Goal: Complete application form: Complete application form

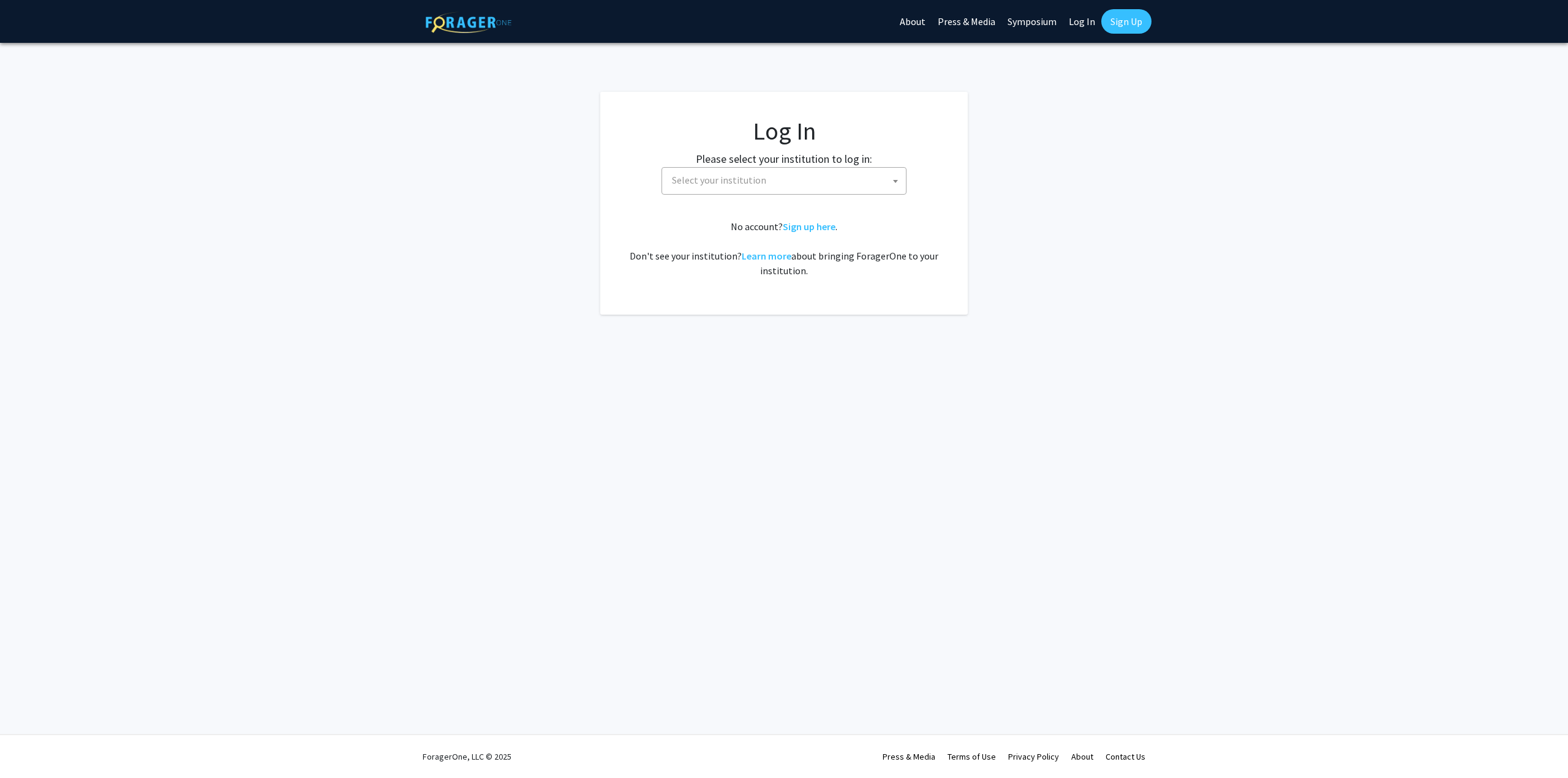
click at [807, 175] on span "Select your institution" at bounding box center [786, 180] width 238 height 25
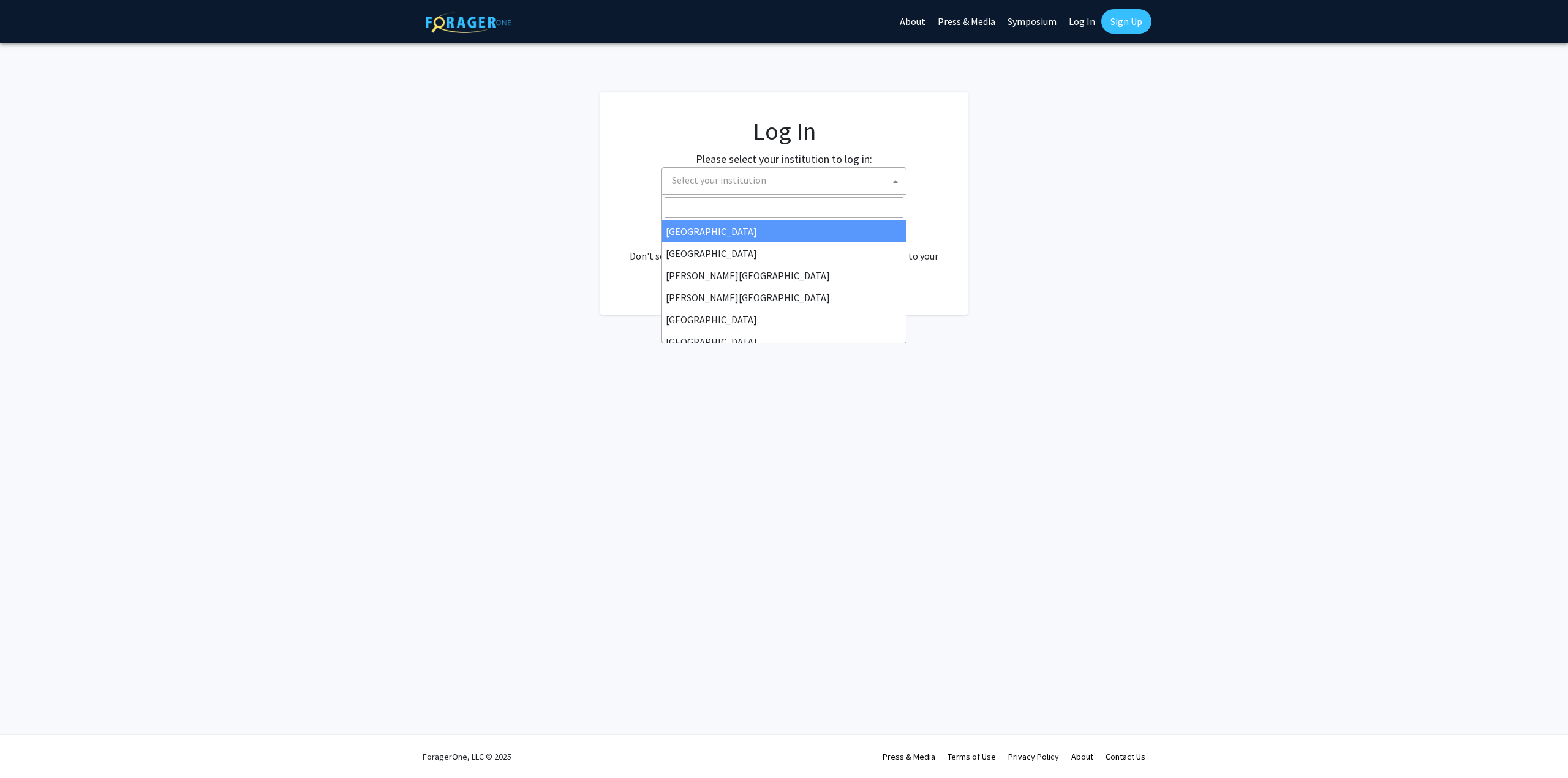
select select "34"
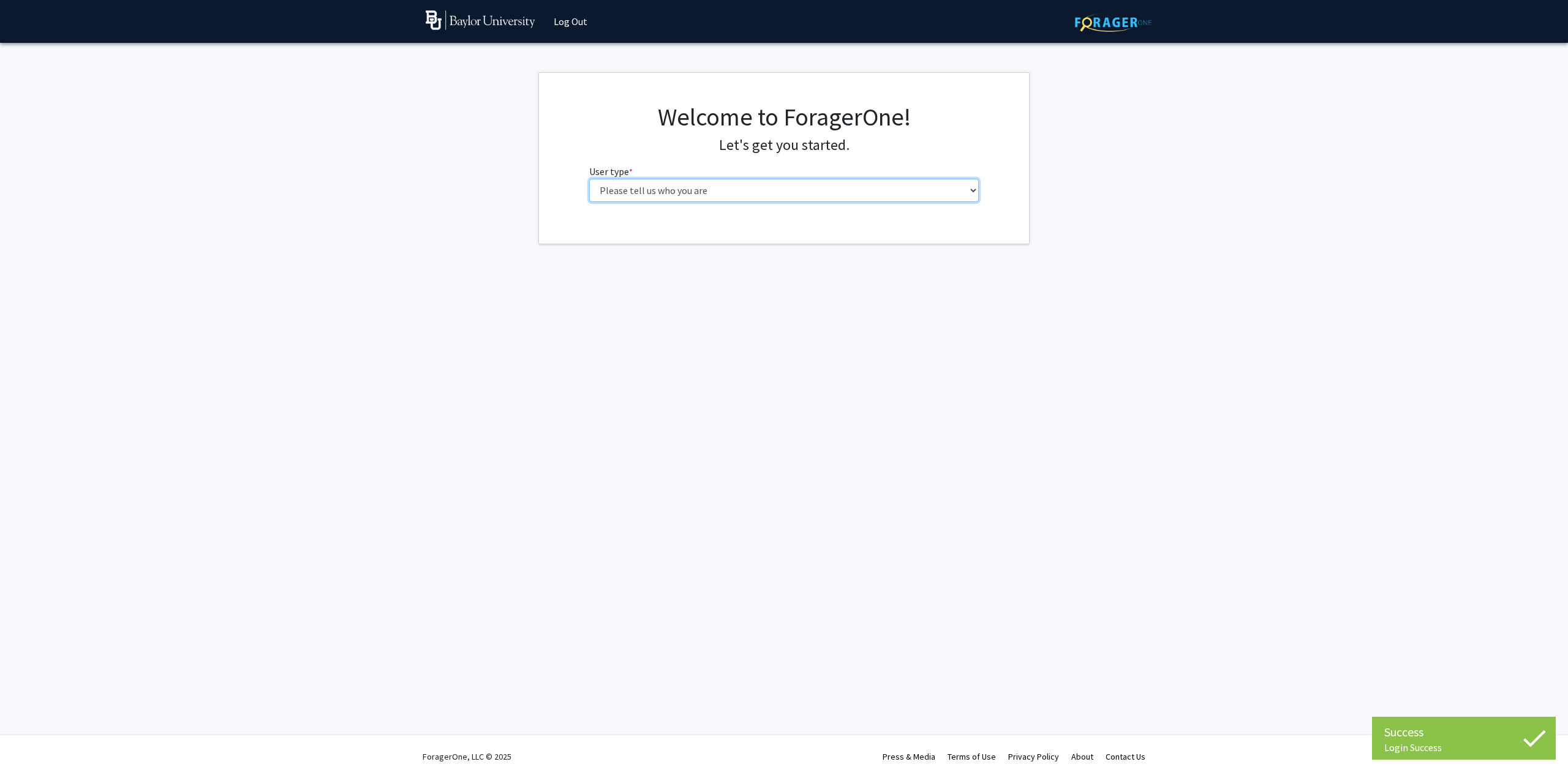
click at [815, 191] on select "Please tell us who you are Undergraduate Student Master's Student Doctoral Cand…" at bounding box center [783, 190] width 390 height 23
select select "4: postDoc"
click at [589, 178] on select "Please tell us who you are Undergraduate Student Master's Student Doctoral Cand…" at bounding box center [783, 190] width 390 height 23
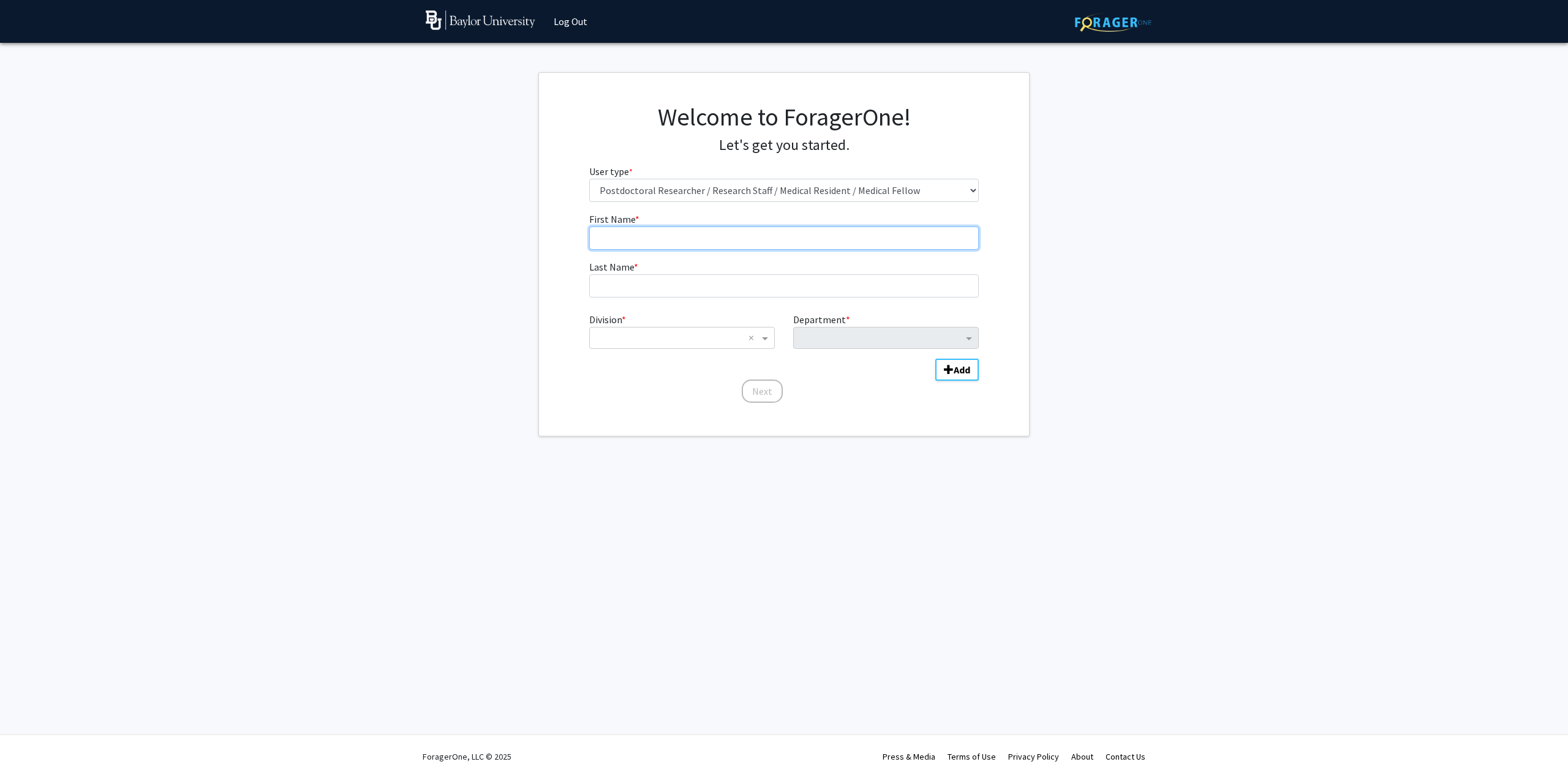
click at [697, 247] on input "First Name * required" at bounding box center [783, 237] width 390 height 23
type input "[PERSON_NAME]"
click at [639, 332] on input "Division" at bounding box center [669, 338] width 147 height 15
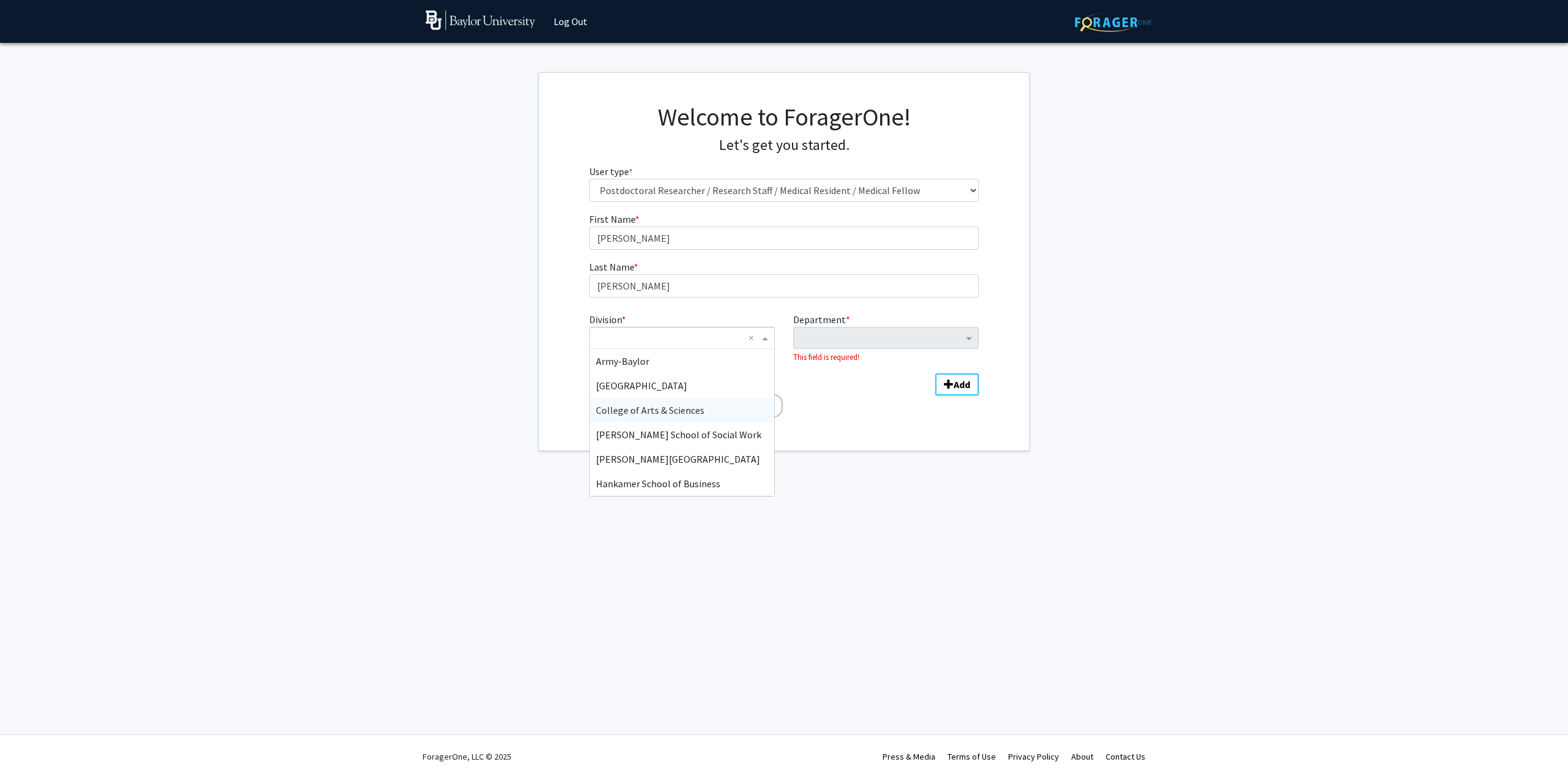
click at [684, 417] on div "College of Arts & Sciences" at bounding box center [682, 410] width 184 height 24
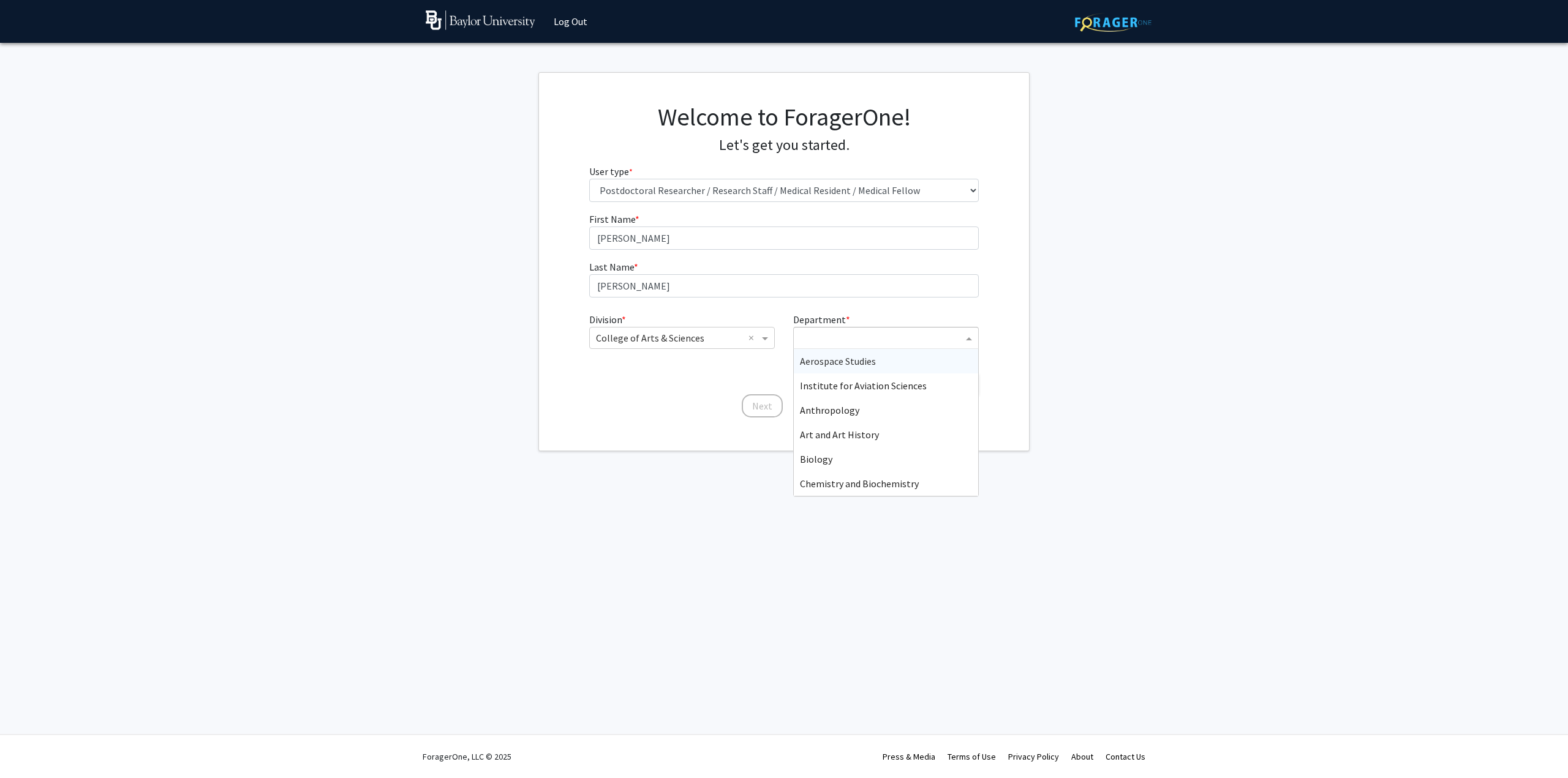
click at [888, 340] on input "Department" at bounding box center [881, 339] width 162 height 15
click at [855, 469] on span "Psychology and Neuroscience" at bounding box center [862, 471] width 124 height 12
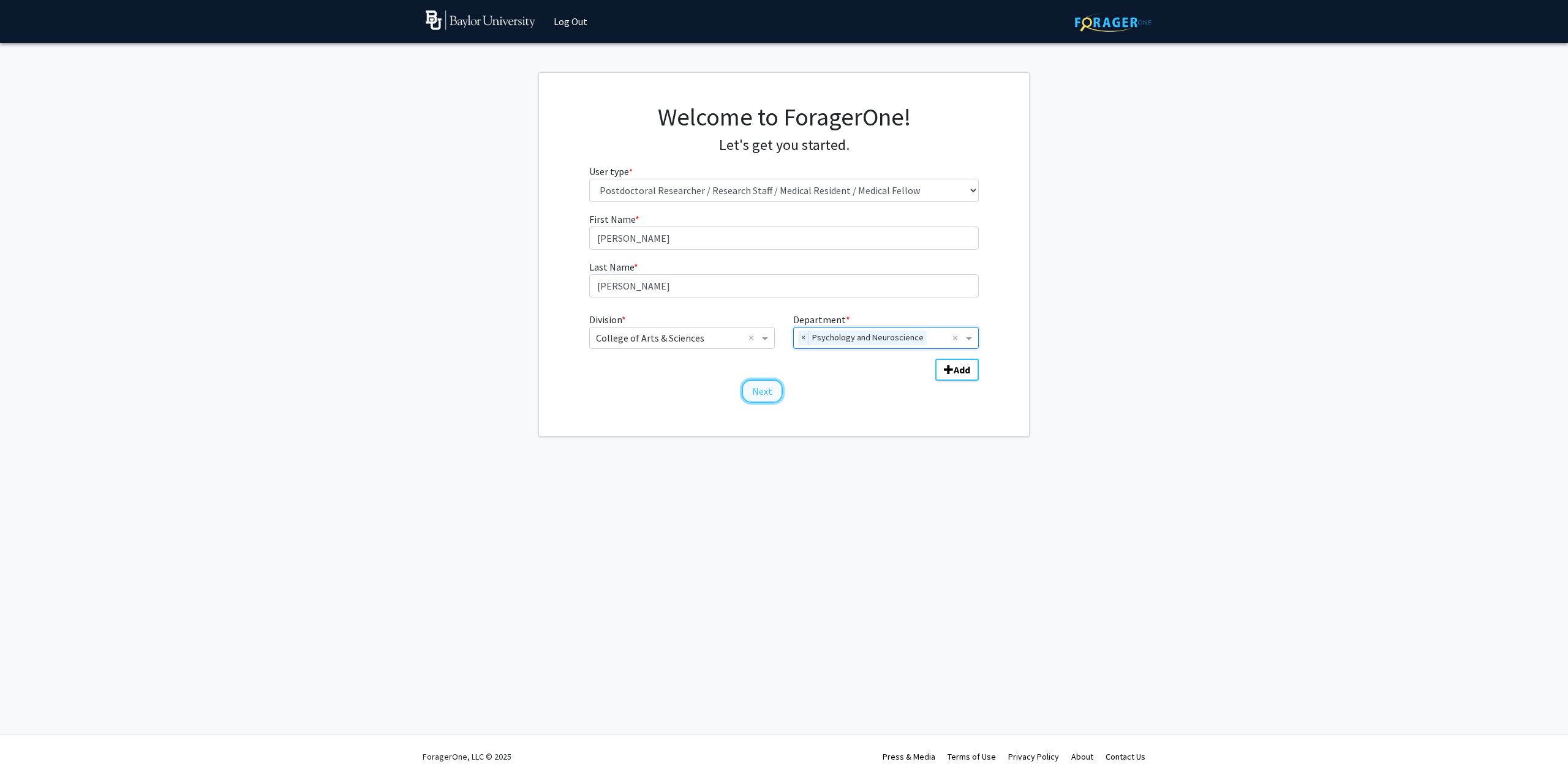
click at [767, 396] on button "Next" at bounding box center [762, 390] width 41 height 23
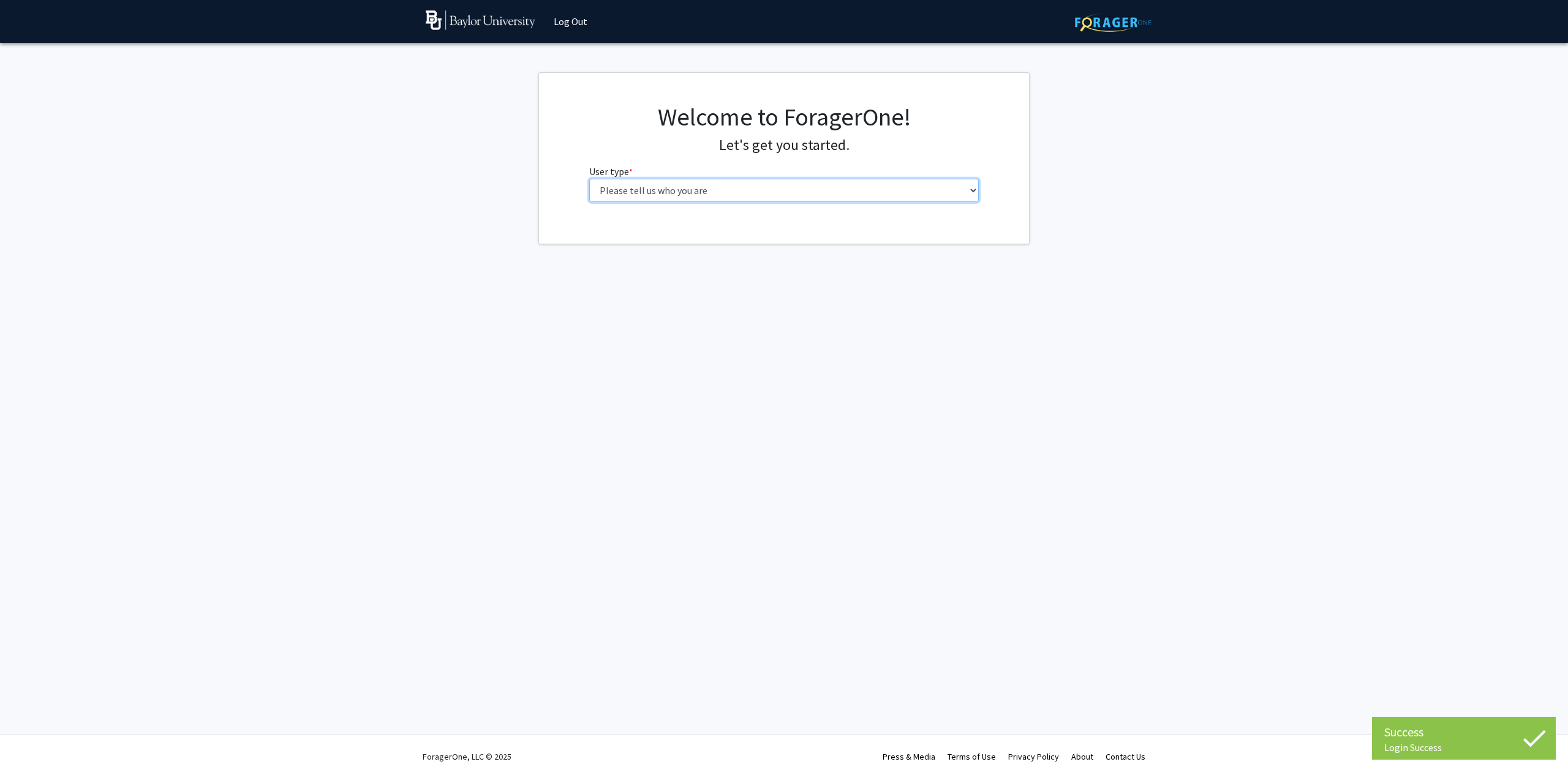
click at [793, 199] on select "Please tell us who you are Undergraduate Student Master's Student Doctoral Cand…" at bounding box center [783, 190] width 390 height 23
select select "4: postDoc"
click at [589, 178] on select "Please tell us who you are Undergraduate Student Master's Student Doctoral Cand…" at bounding box center [783, 190] width 390 height 23
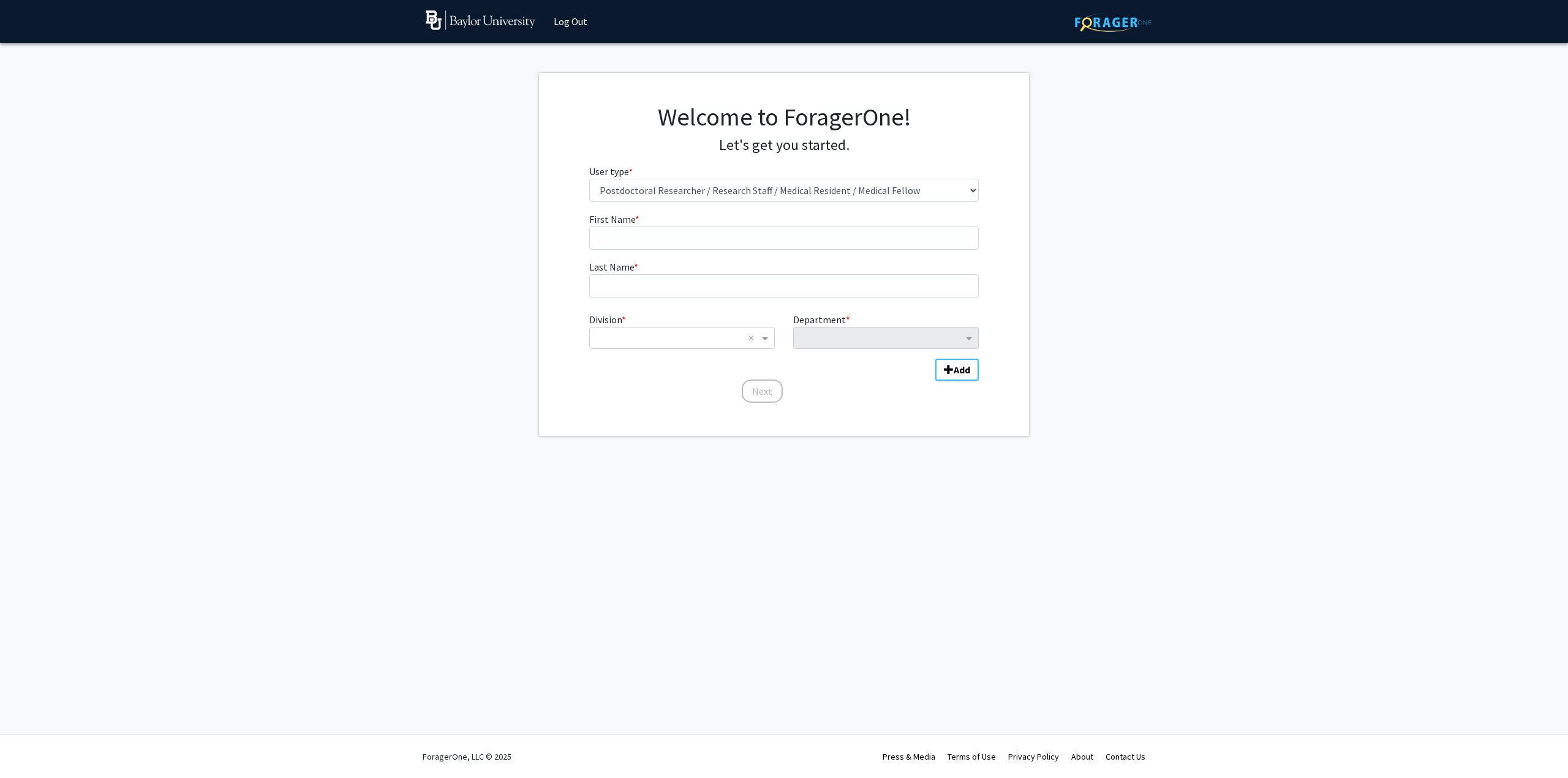
click at [1025, 333] on div "First Name * required Last Name * required Division * × × Department * Add Next" at bounding box center [784, 308] width 490 height 192
click at [1238, 321] on fg-get-started "Welcome to ForagerOne! Let's get you started. User type * required Please tell …" at bounding box center [784, 254] width 1568 height 364
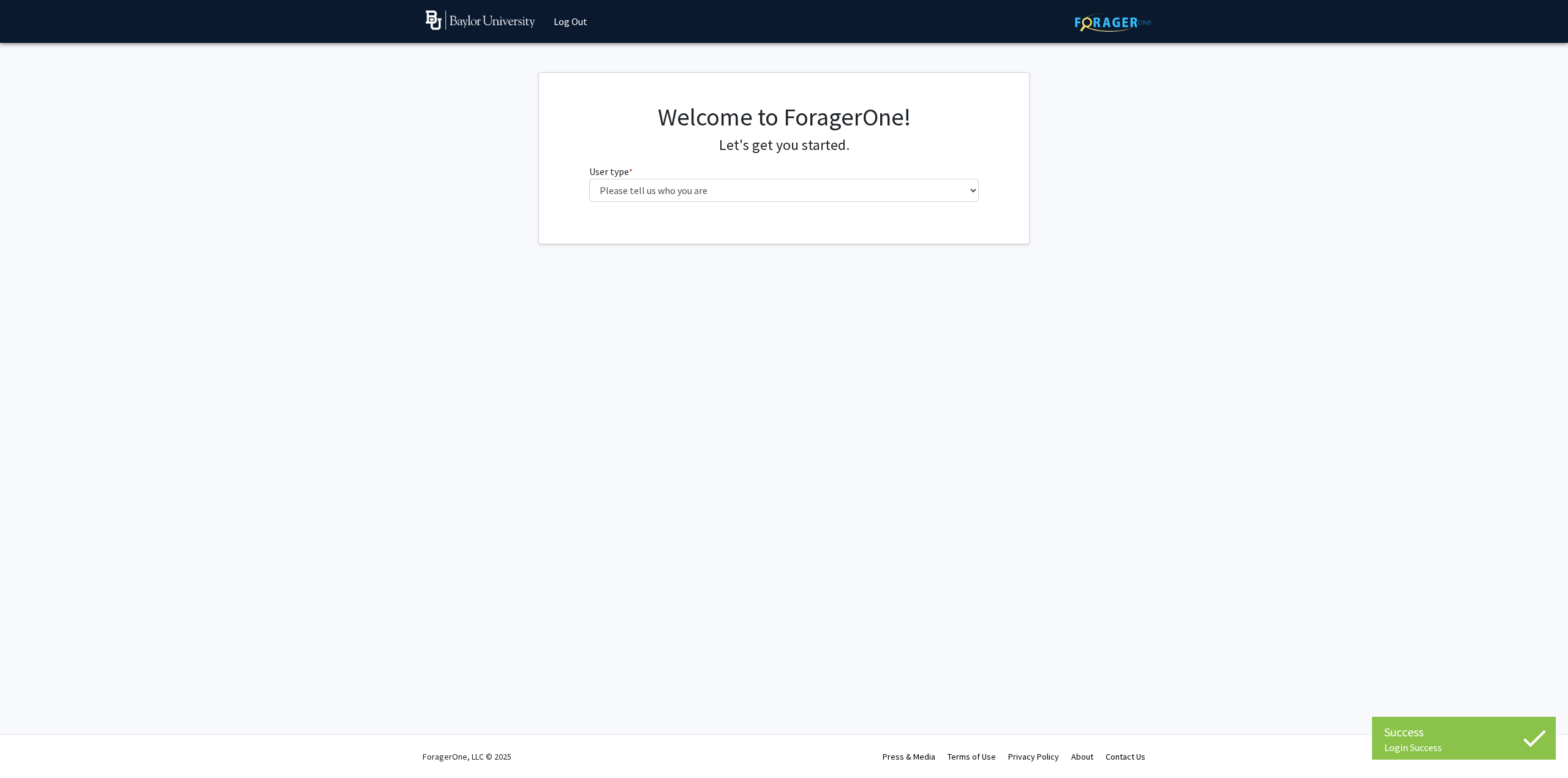
drag, startPoint x: 973, startPoint y: 301, endPoint x: 948, endPoint y: 305, distance: 25.3
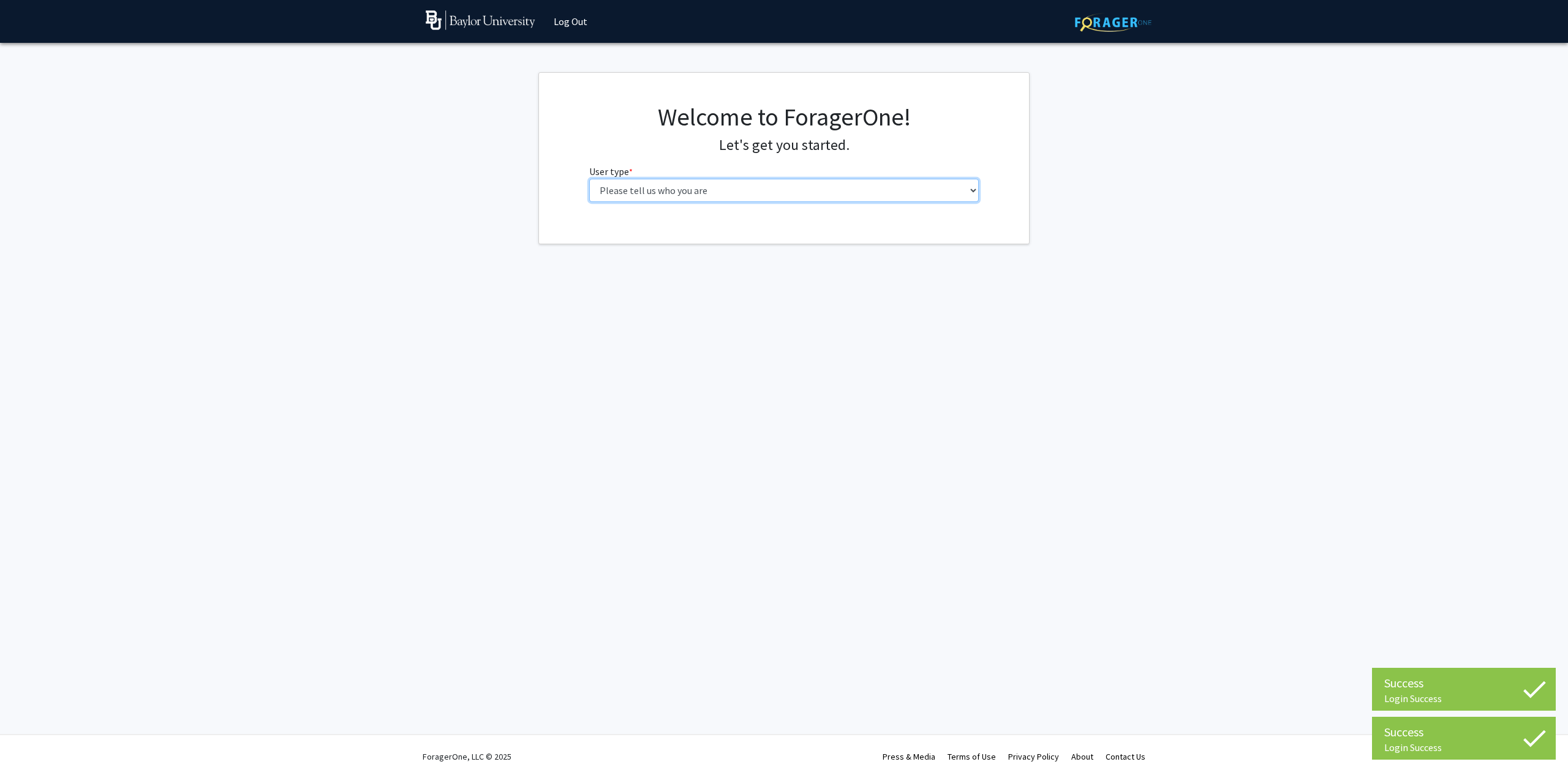
click at [895, 191] on select "Please tell us who you are Undergraduate Student Master's Student Doctoral Cand…" at bounding box center [783, 190] width 390 height 23
click at [589, 178] on select "Please tell us who you are Undergraduate Student Master's Student Doctoral Cand…" at bounding box center [783, 190] width 390 height 23
click at [776, 197] on select "Please tell us who you are Undergraduate Student Master's Student Doctoral Cand…" at bounding box center [783, 190] width 390 height 23
select select "4: postDoc"
click at [589, 178] on select "Please tell us who you are Undergraduate Student Master's Student Doctoral Cand…" at bounding box center [783, 190] width 390 height 23
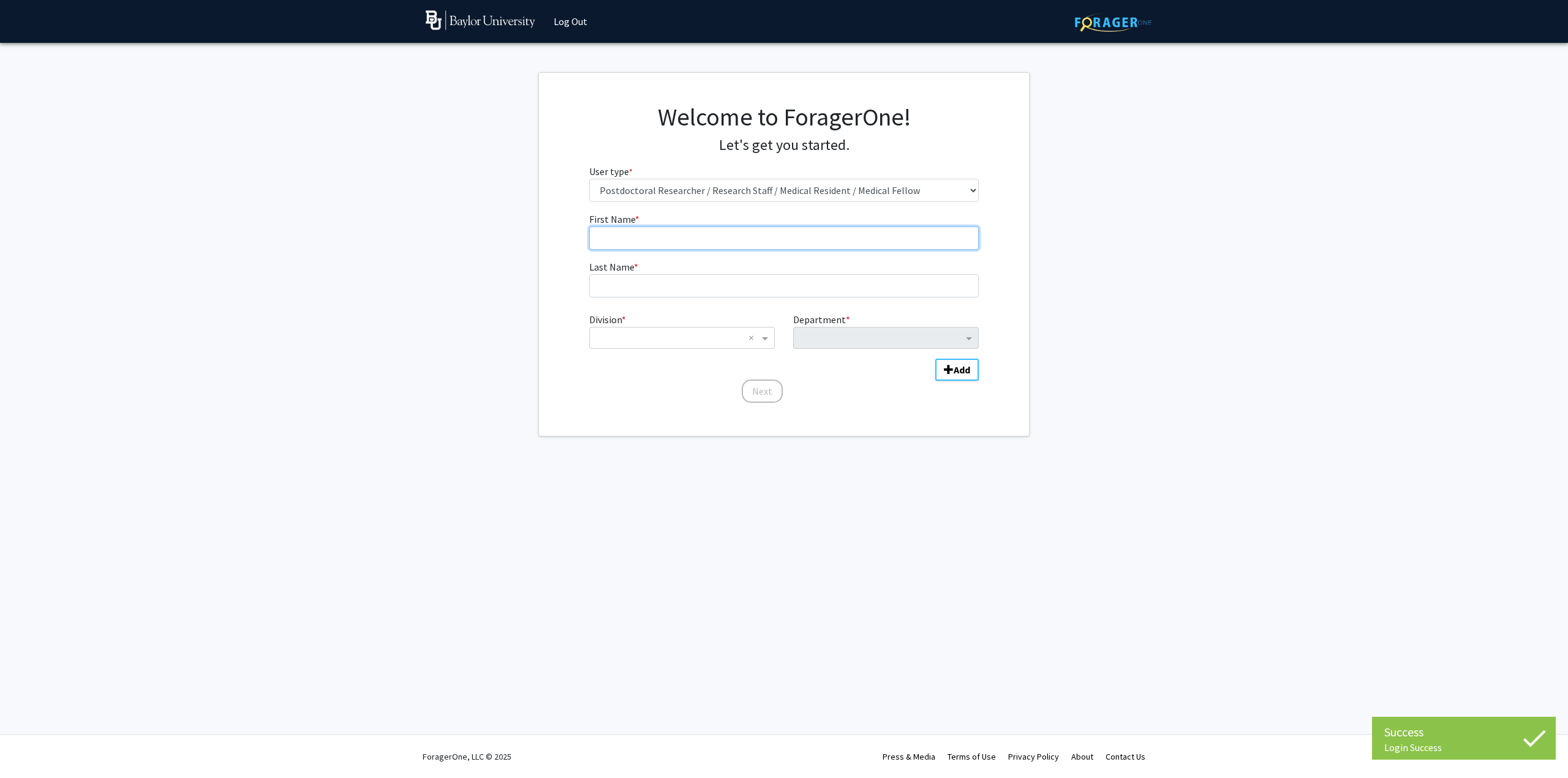
click at [746, 248] on input "First Name * required" at bounding box center [783, 237] width 390 height 23
type input "[PERSON_NAME]"
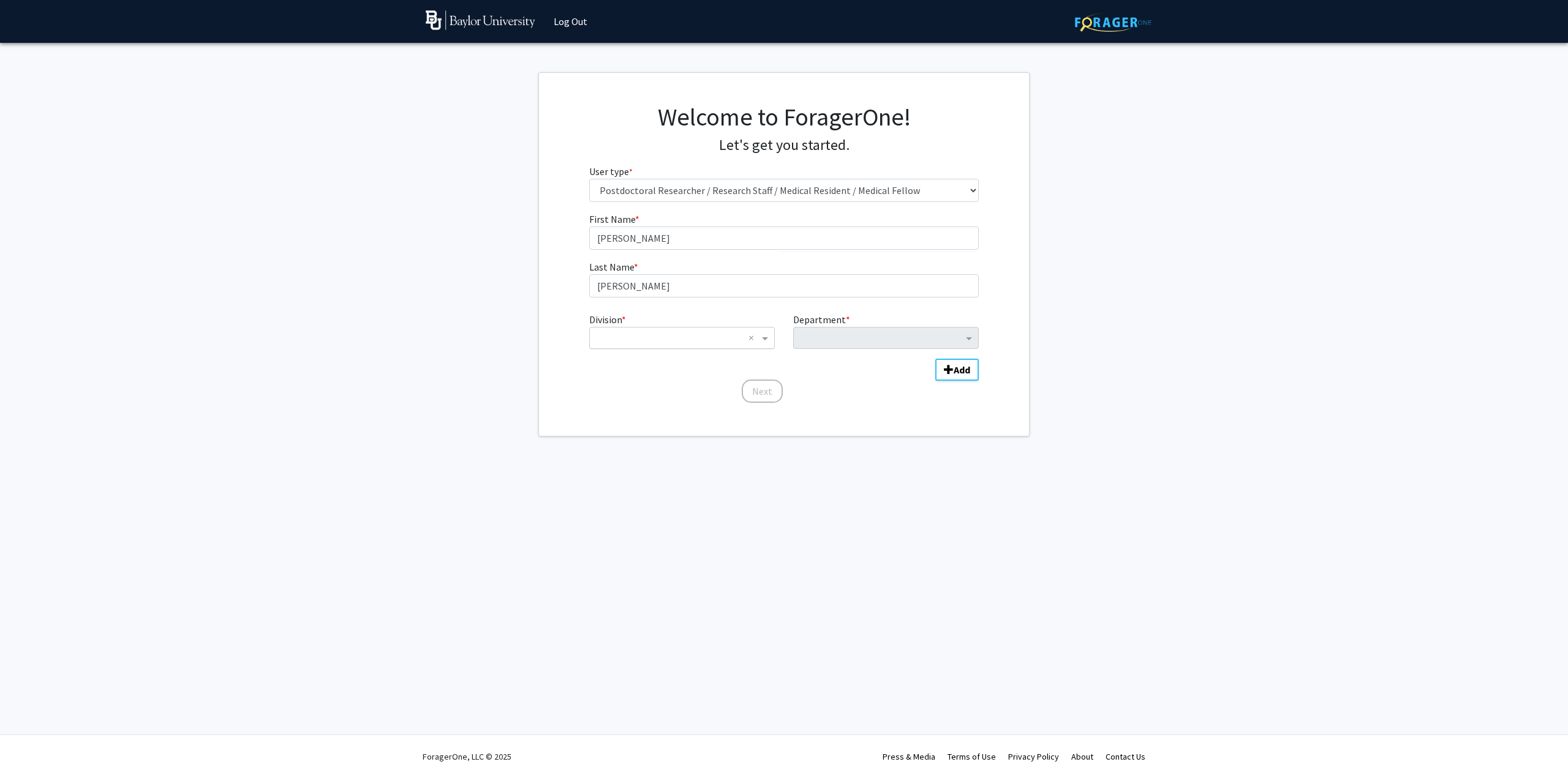
drag, startPoint x: 721, startPoint y: 324, endPoint x: 722, endPoint y: 330, distance: 6.1
click at [720, 325] on div "Division * × ×" at bounding box center [682, 330] width 204 height 37
click at [721, 331] on input "Division" at bounding box center [669, 338] width 147 height 15
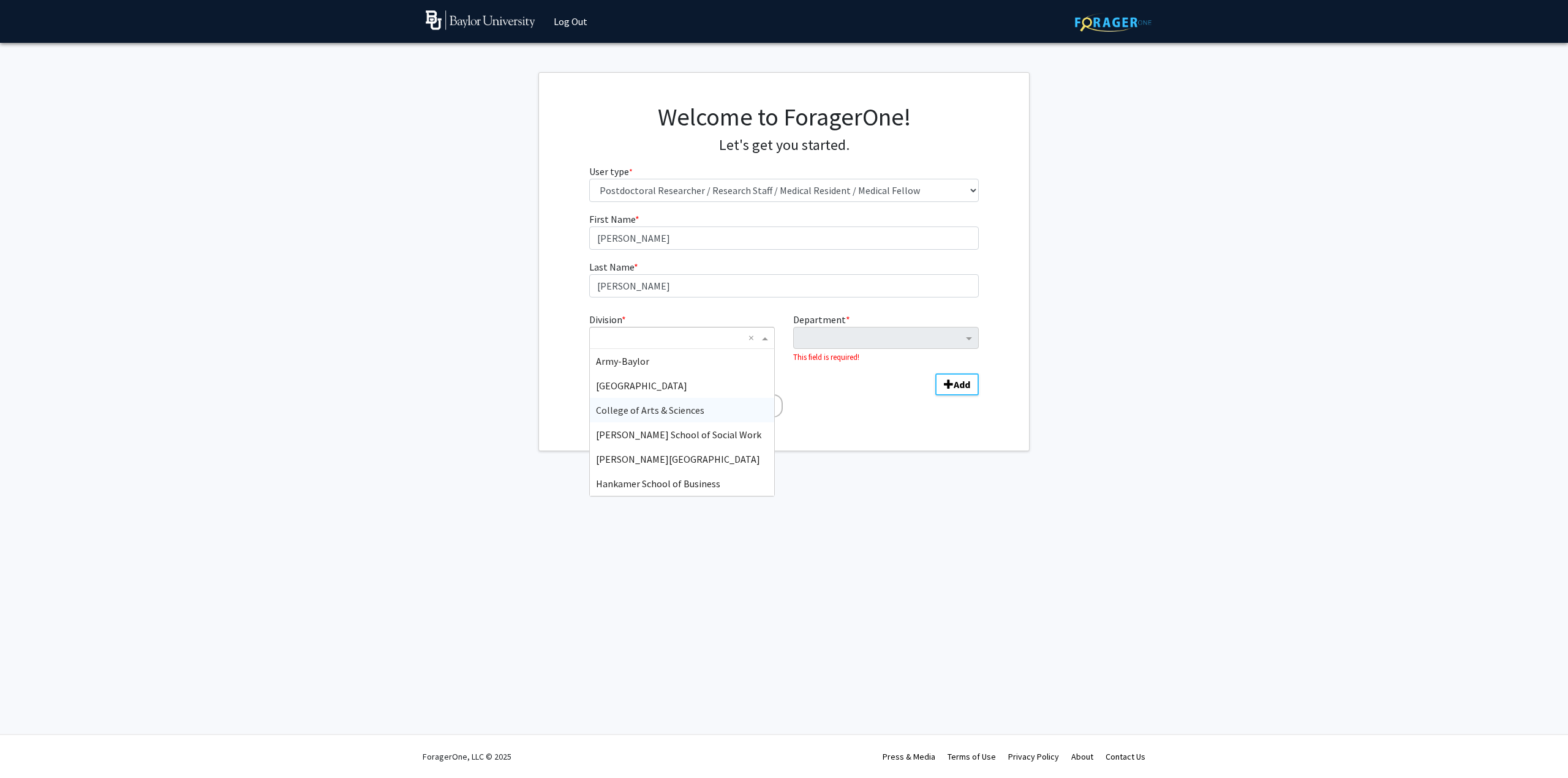
click at [691, 416] on span "College of Arts & Sciences" at bounding box center [650, 409] width 108 height 12
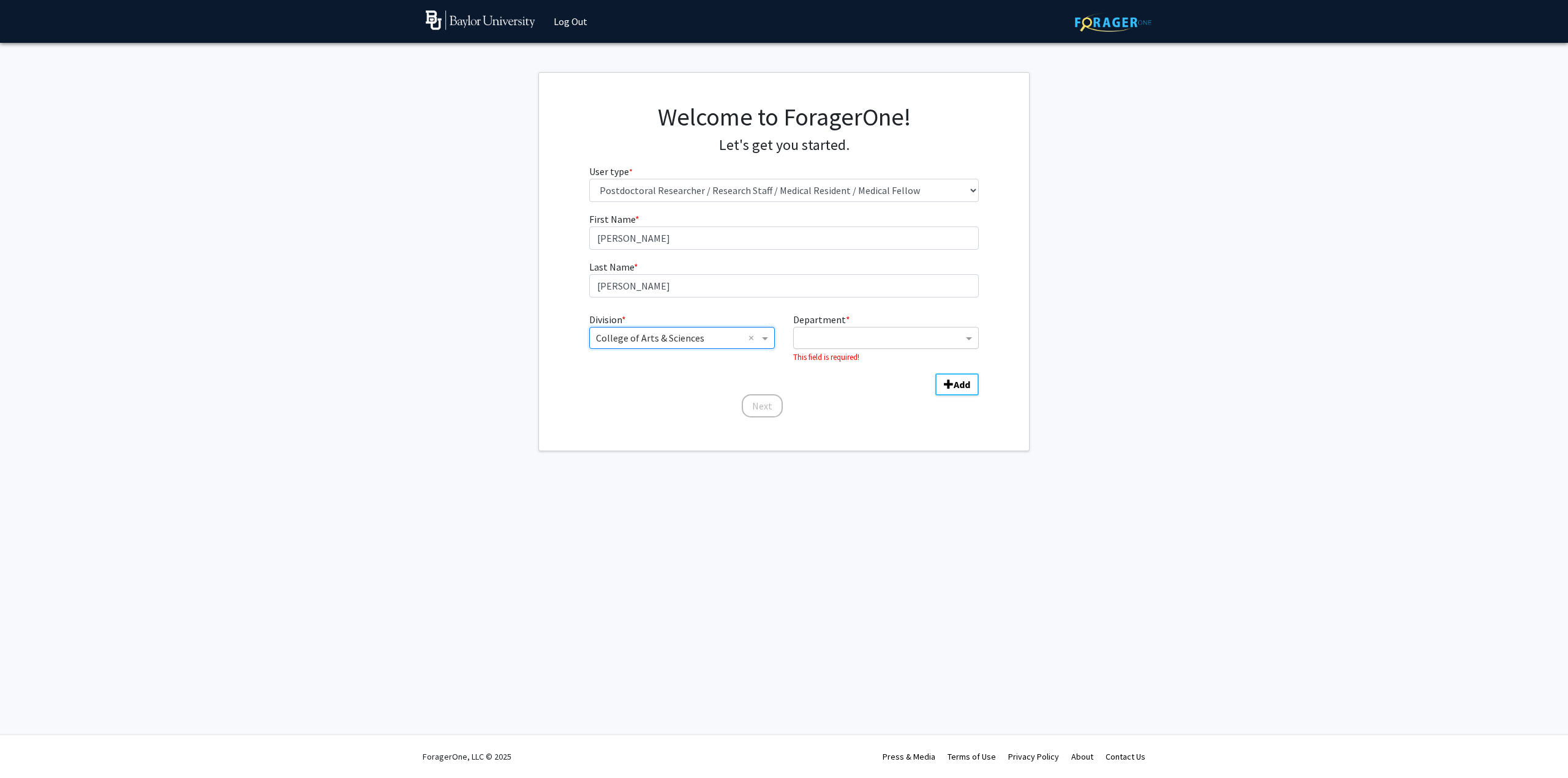
drag, startPoint x: 904, startPoint y: 328, endPoint x: 899, endPoint y: 339, distance: 12.1
click at [904, 328] on div "Department" at bounding box center [878, 338] width 169 height 20
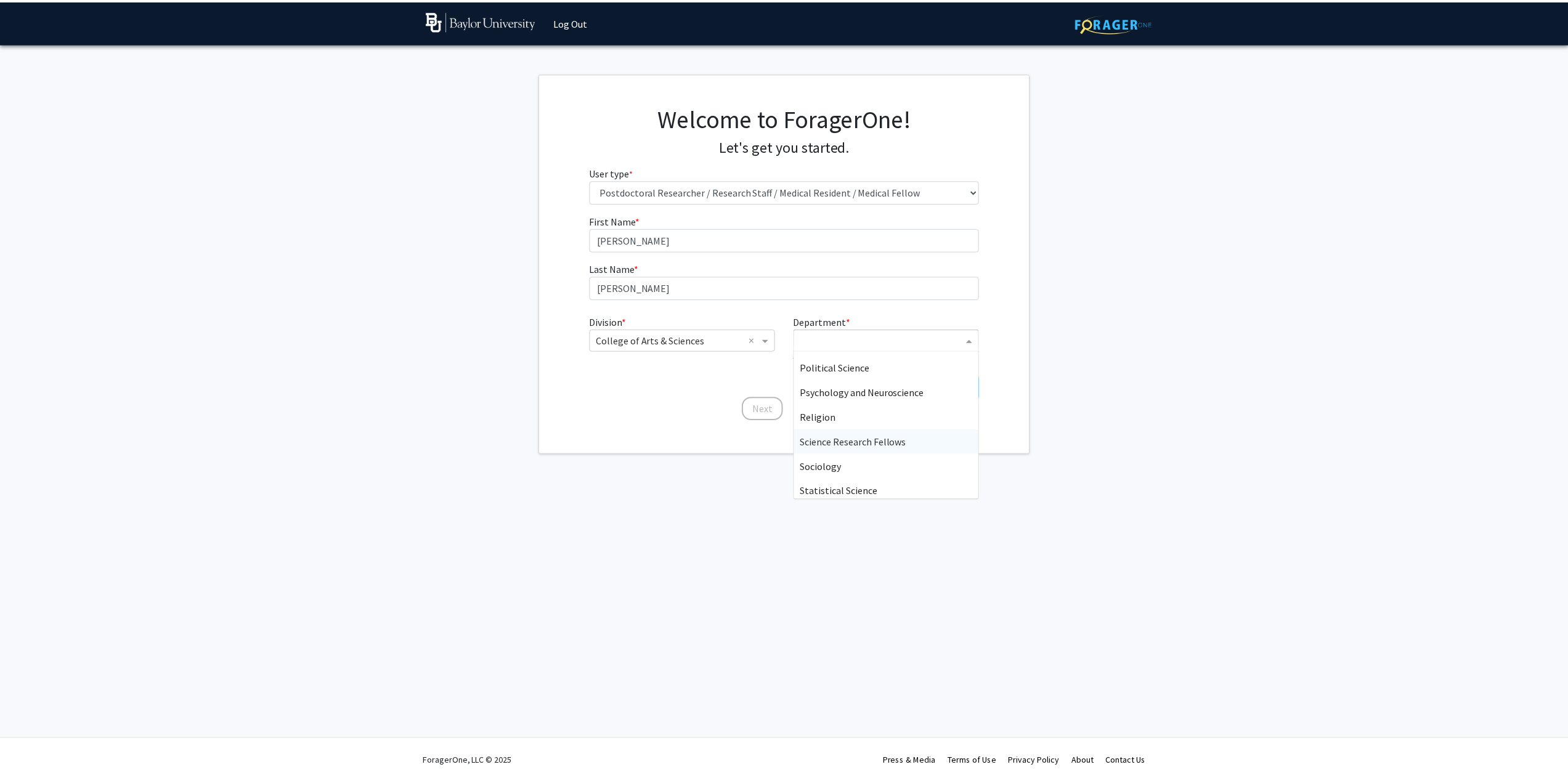
scroll to position [518, 0]
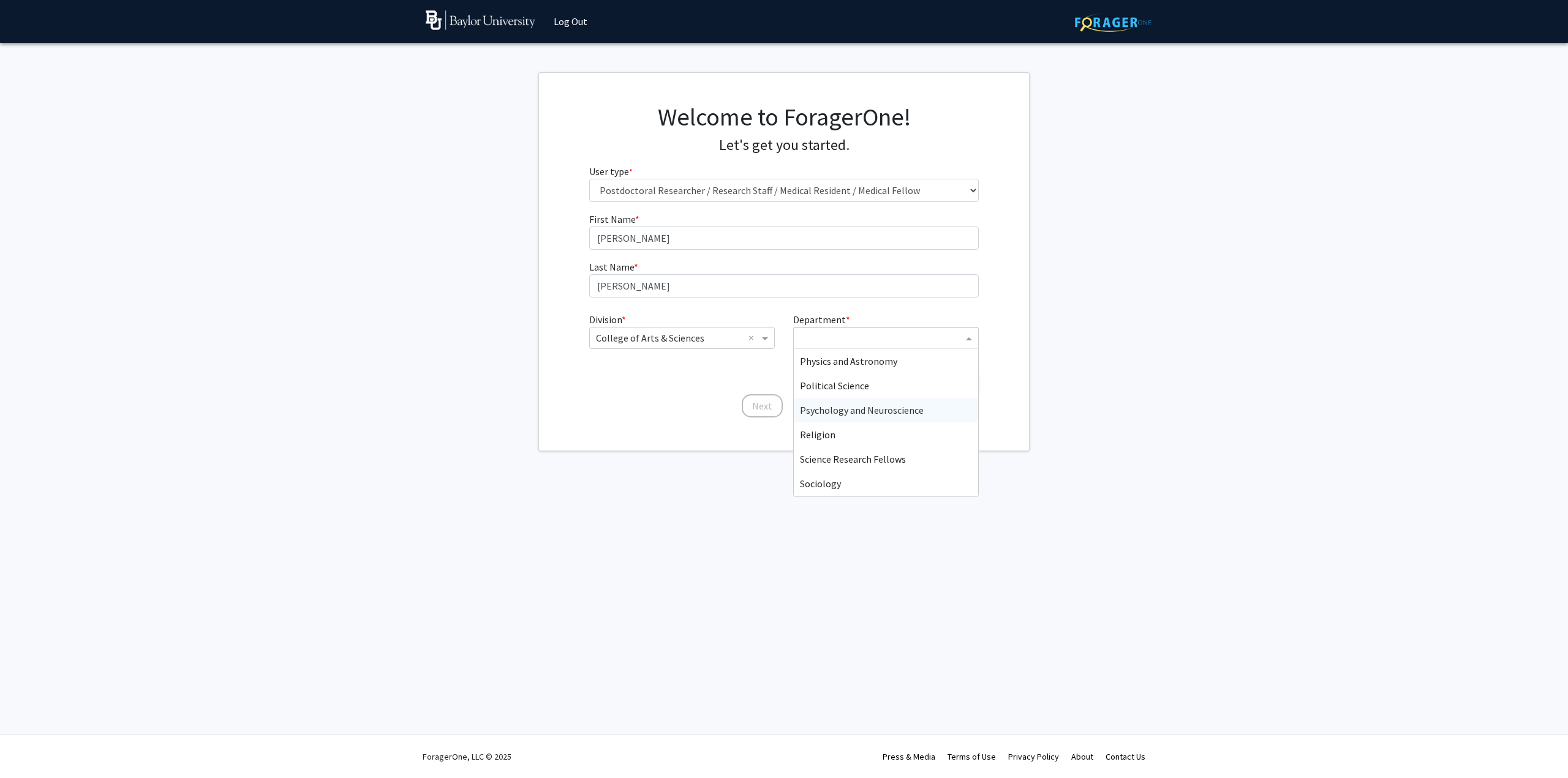
click at [918, 405] on span "Psychology and Neuroscience" at bounding box center [862, 409] width 124 height 12
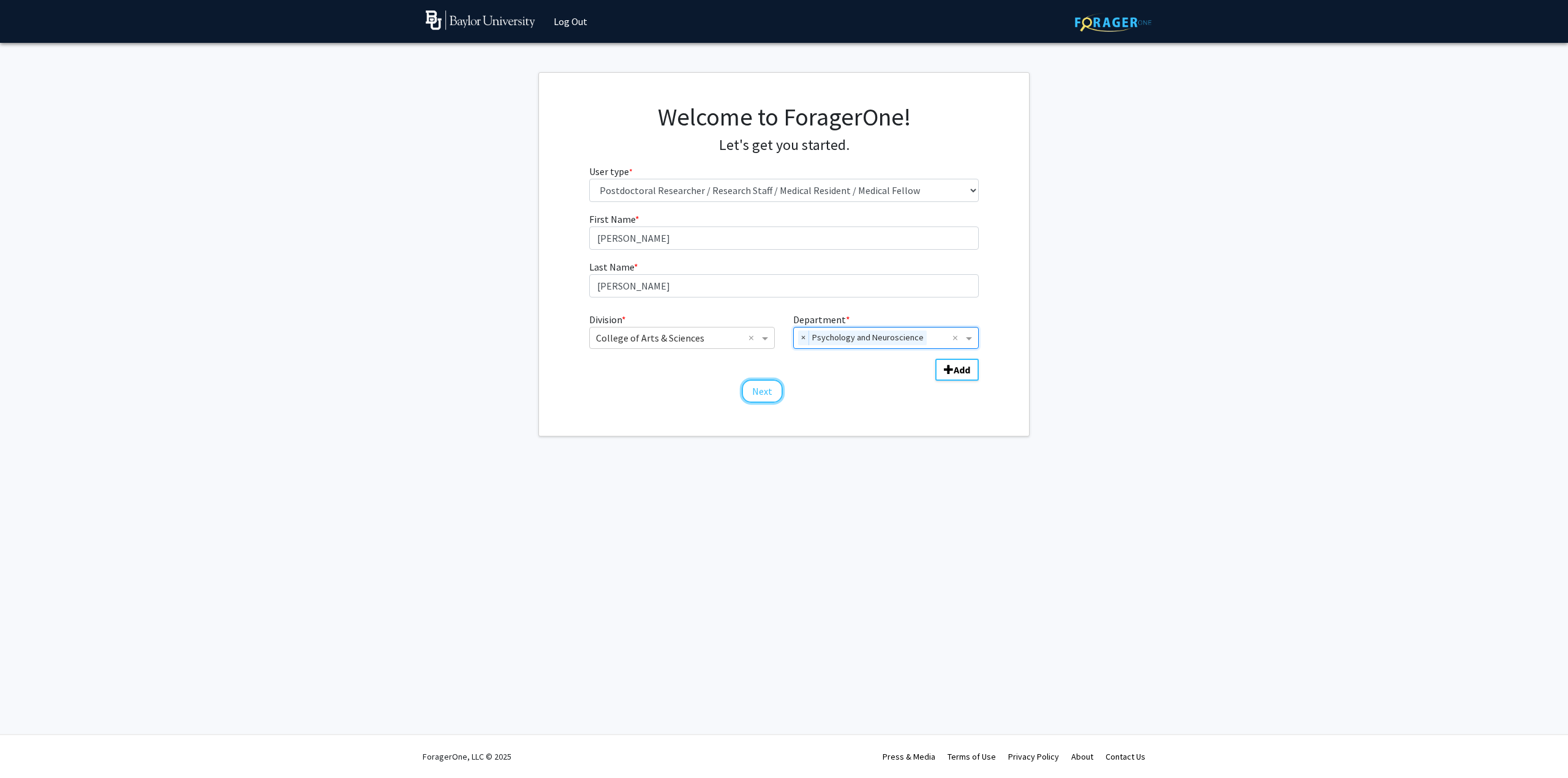
click at [751, 387] on button "Next" at bounding box center [762, 390] width 41 height 23
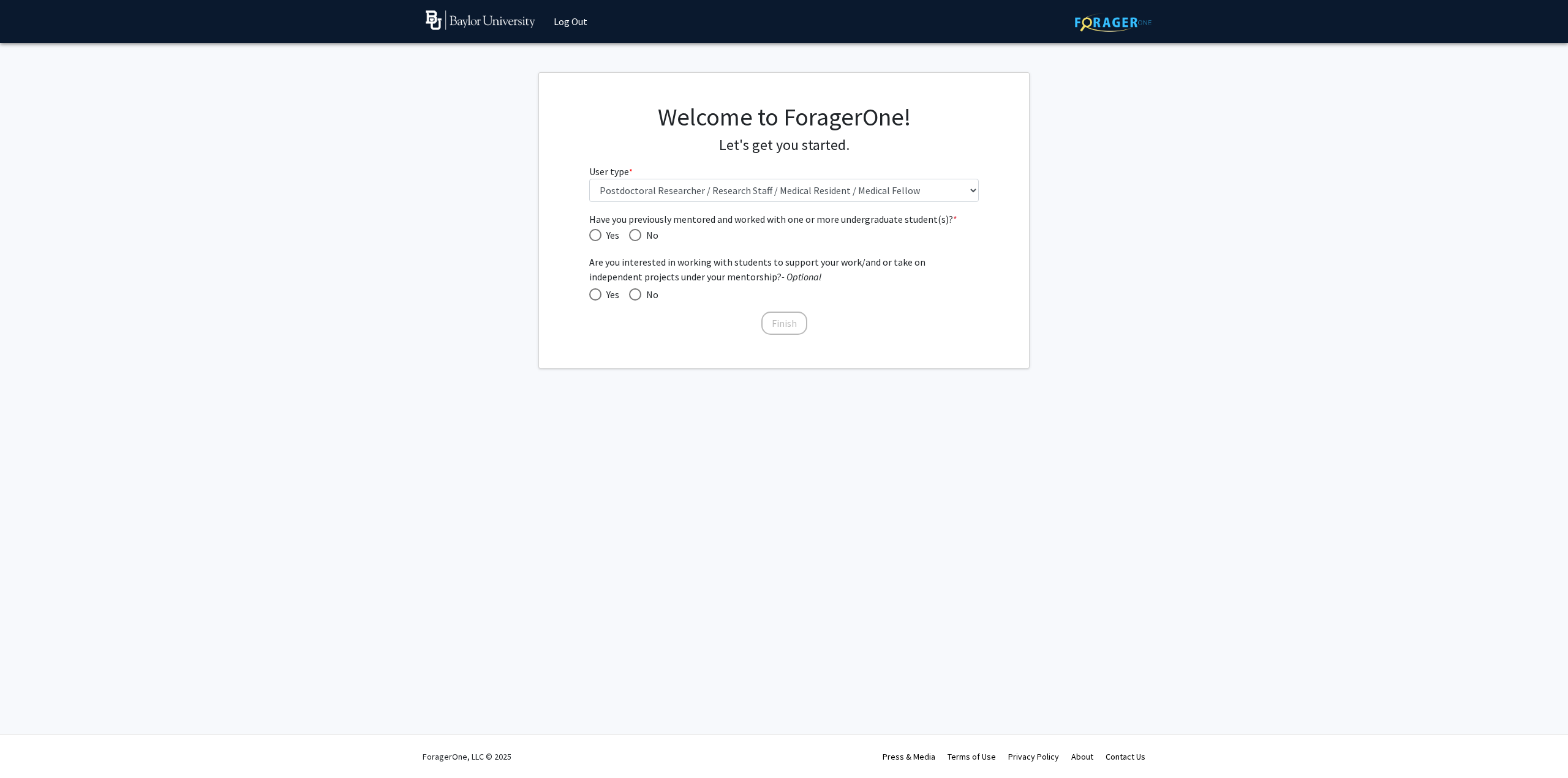
click at [608, 295] on span "Yes" at bounding box center [609, 295] width 18 height 15
click at [601, 295] on input "Yes" at bounding box center [594, 294] width 12 height 12
radio input "true"
click at [615, 240] on span "Yes" at bounding box center [609, 236] width 18 height 15
click at [601, 240] on input "Yes" at bounding box center [594, 235] width 12 height 12
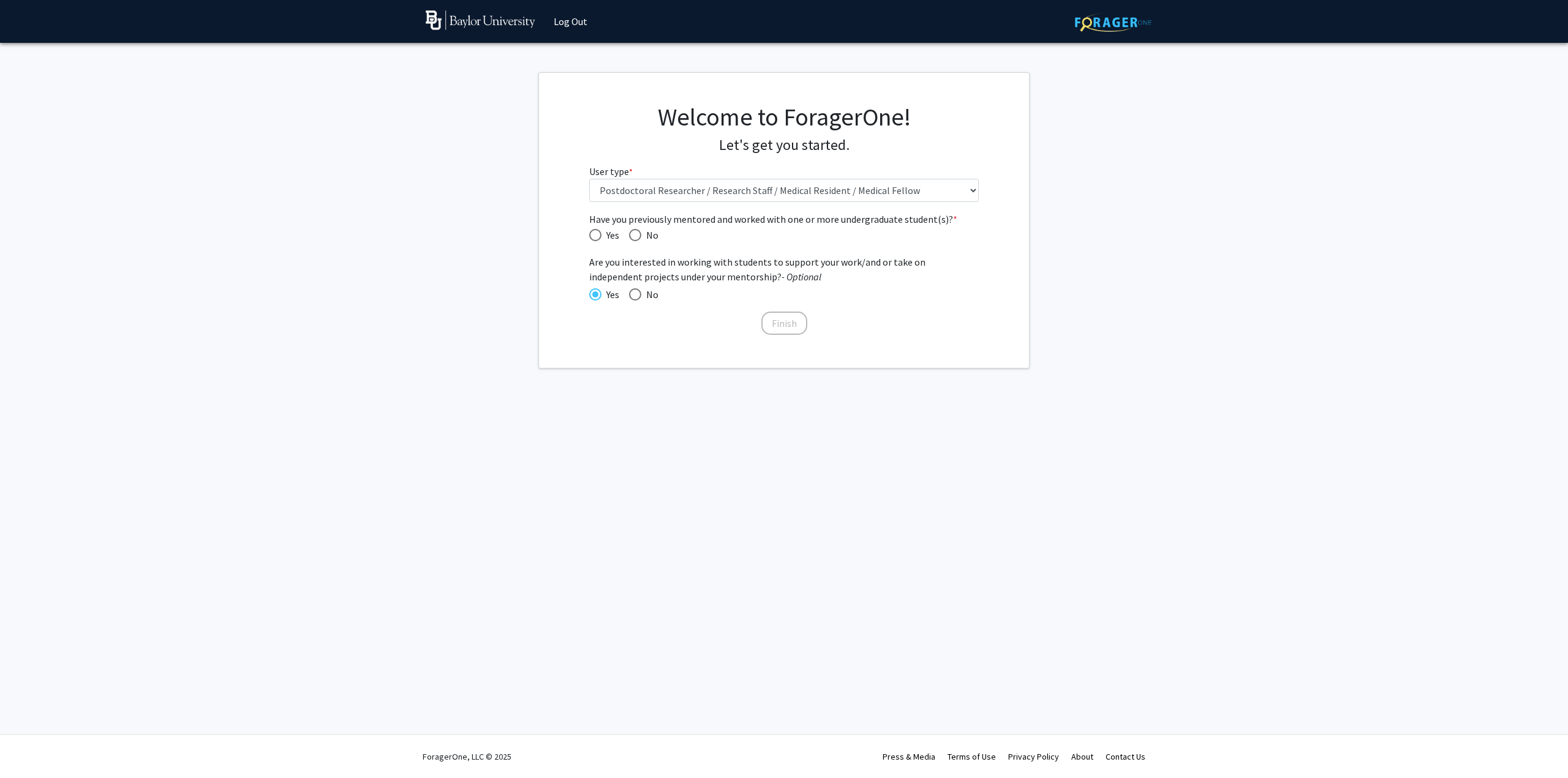
radio input "true"
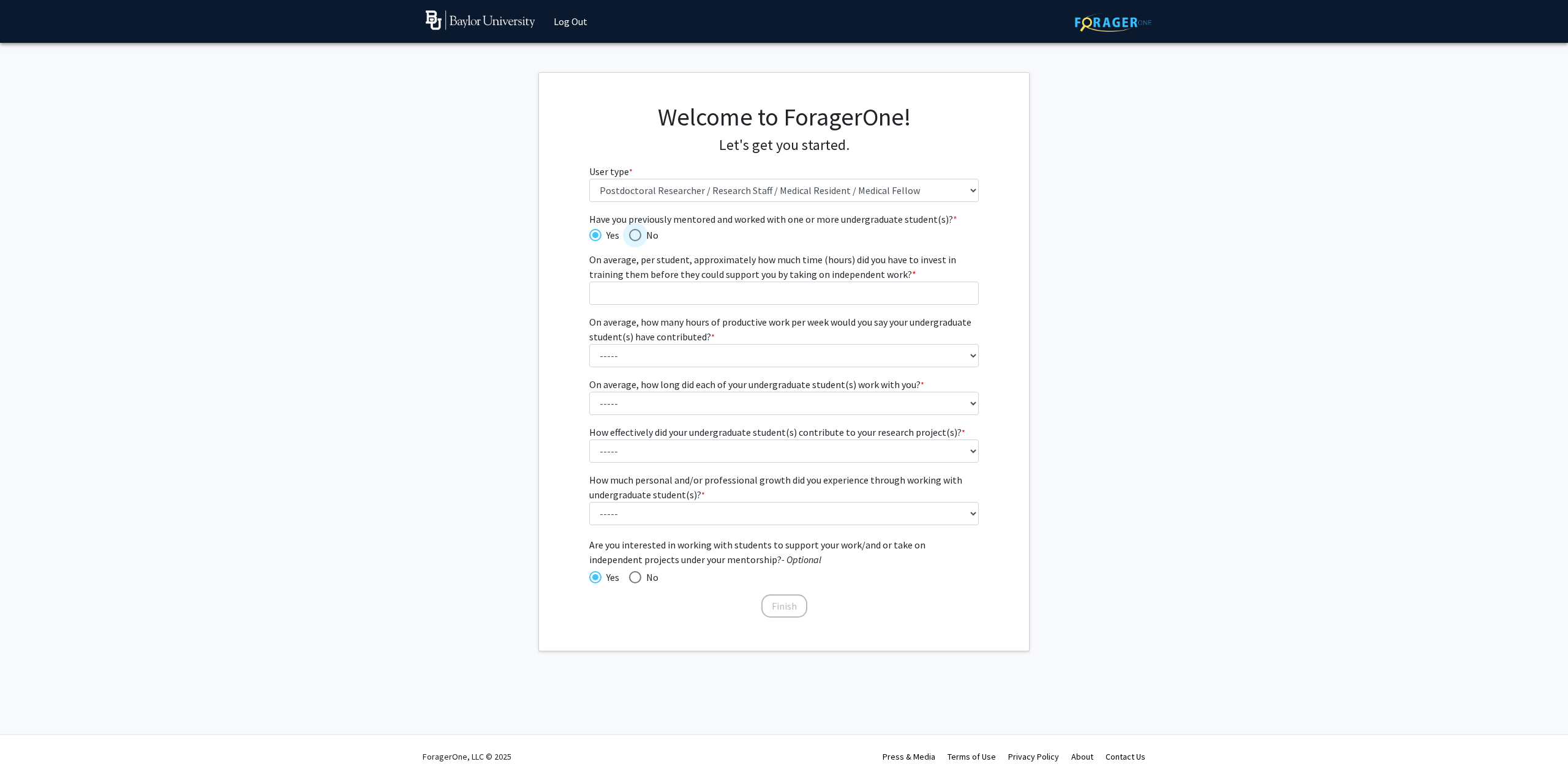
click at [637, 236] on span "Have you previously mentored and worked with one or more undergraduate student(…" at bounding box center [635, 235] width 12 height 12
click at [637, 236] on input "No" at bounding box center [635, 235] width 12 height 12
radio input "true"
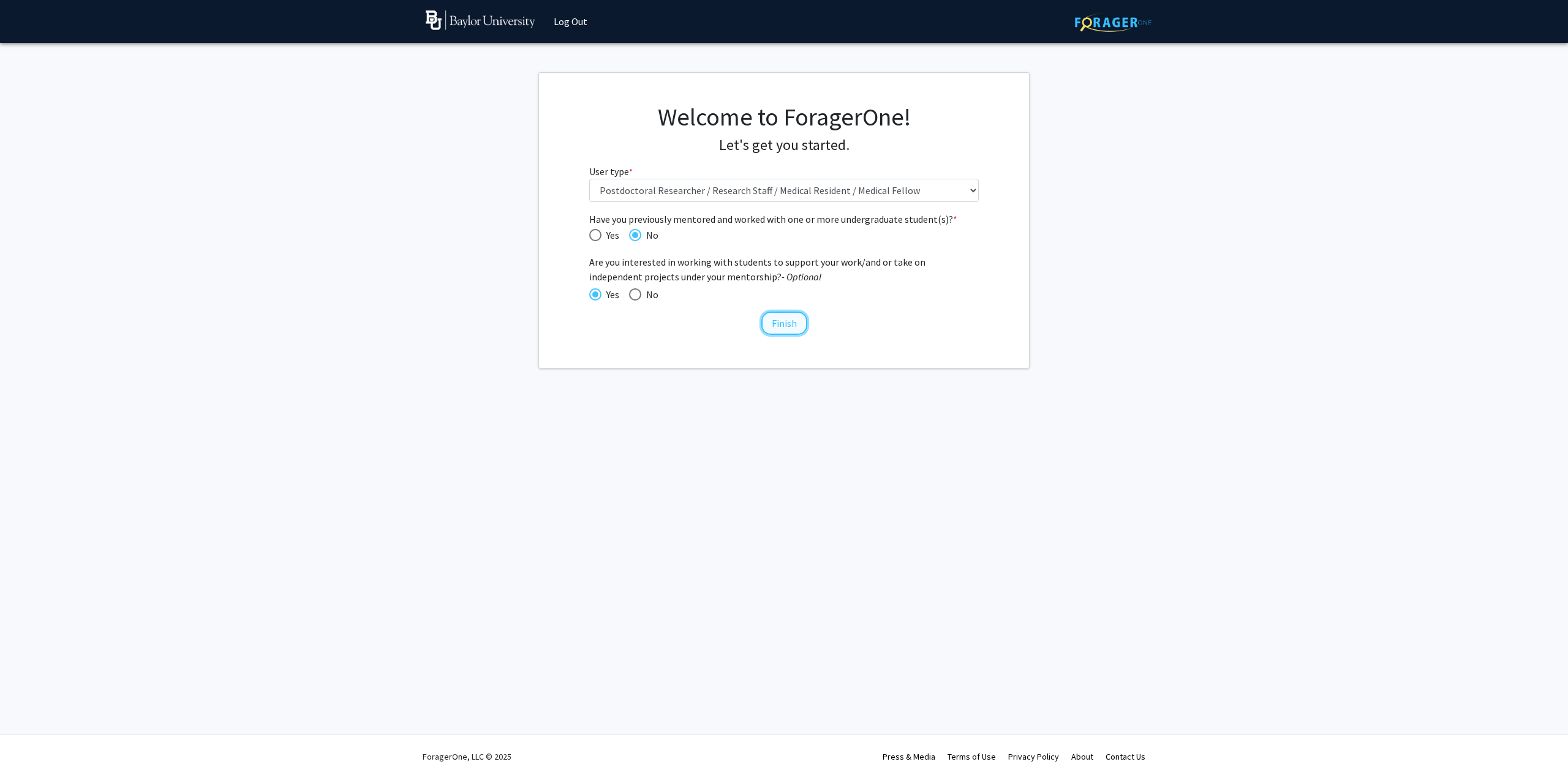
click at [786, 330] on button "Finish" at bounding box center [784, 323] width 46 height 23
